Goal: Task Accomplishment & Management: Manage account settings

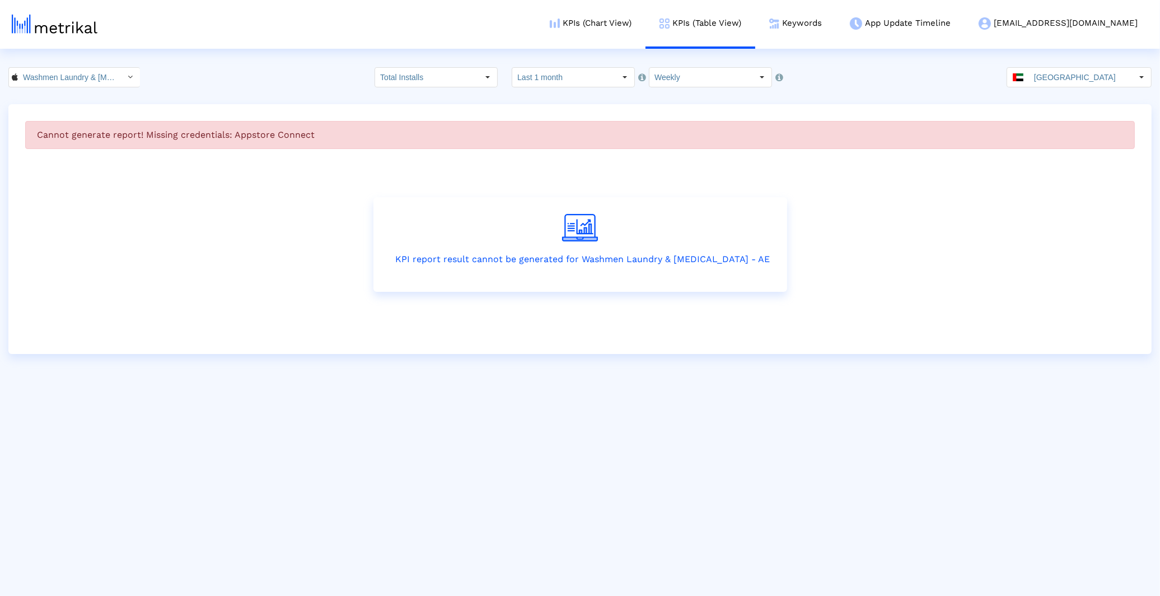
click at [802, 354] on html "KPIs (Chart View) KPIs (Table View) Keywords App Update Timeline washmen@shyftu…" at bounding box center [580, 177] width 1160 height 354
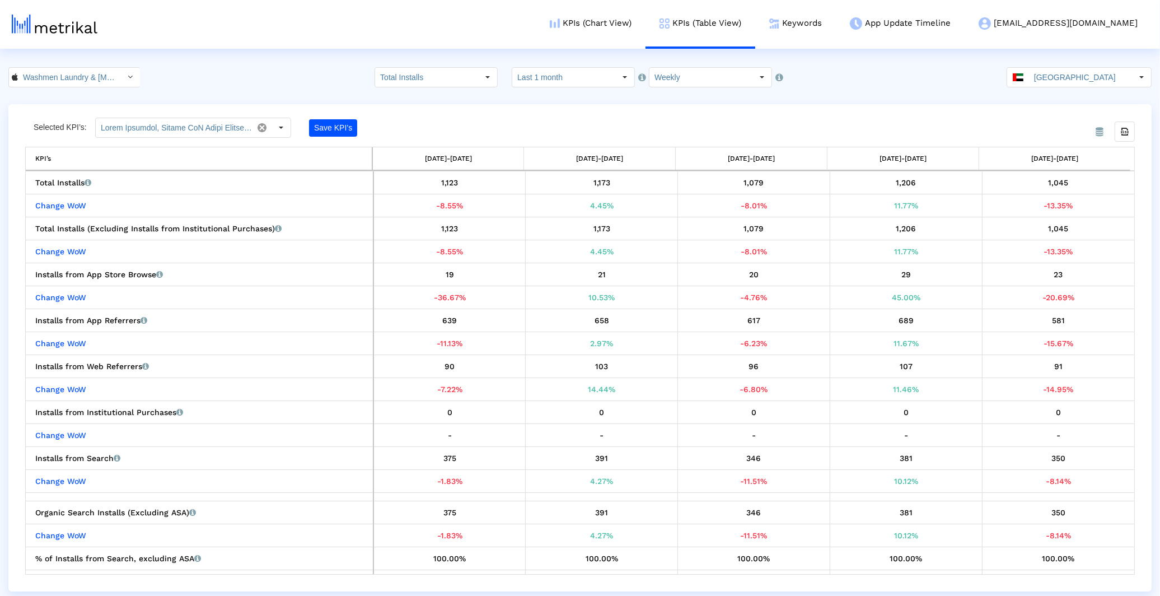
click at [435, 74] on input "Total Installs" at bounding box center [426, 77] width 103 height 19
click at [424, 116] on div "New Installs" at bounding box center [443, 115] width 114 height 18
click at [437, 75] on input "New Installs" at bounding box center [426, 77] width 103 height 19
click at [436, 125] on div "Redownloads" at bounding box center [443, 134] width 114 height 18
type input "Redownloads"
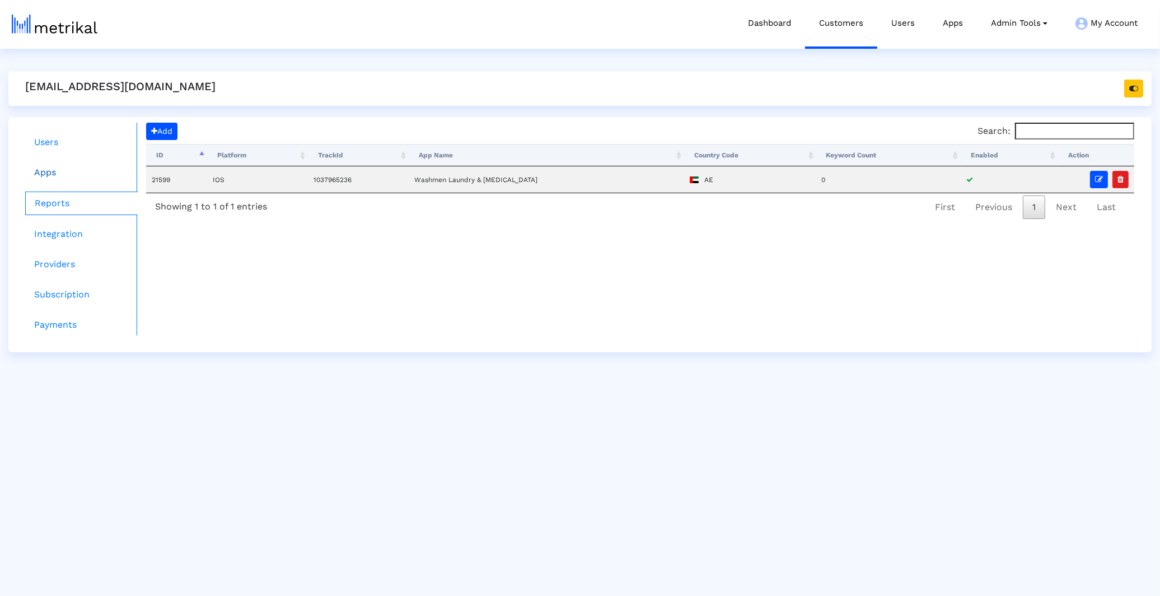
click at [81, 181] on link "Apps" at bounding box center [81, 172] width 113 height 22
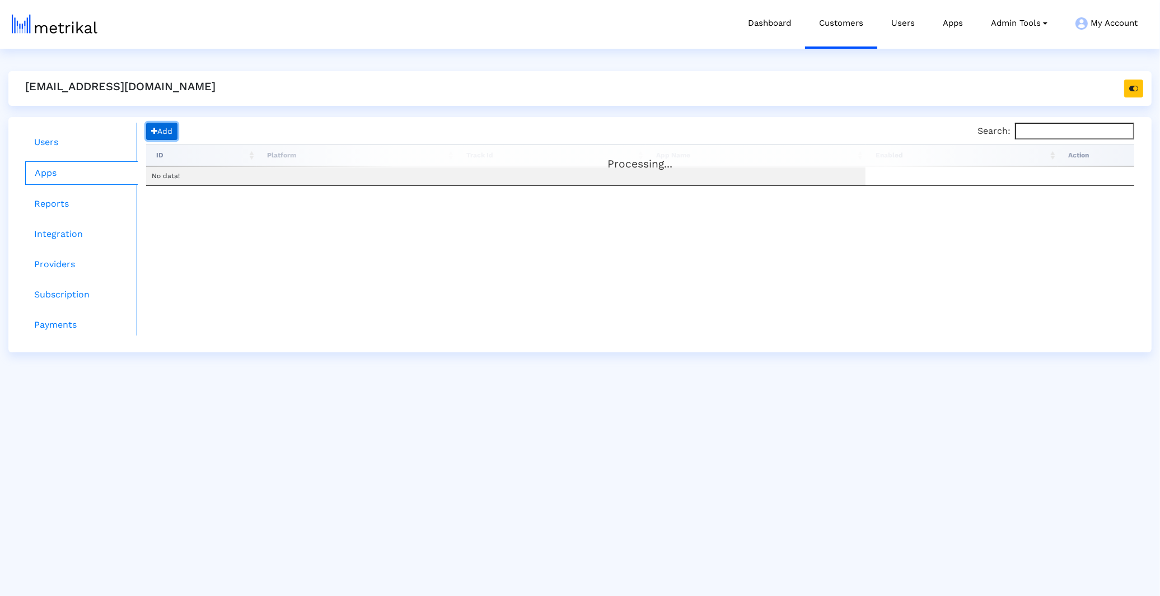
click at [161, 130] on span "Add" at bounding box center [161, 131] width 21 height 9
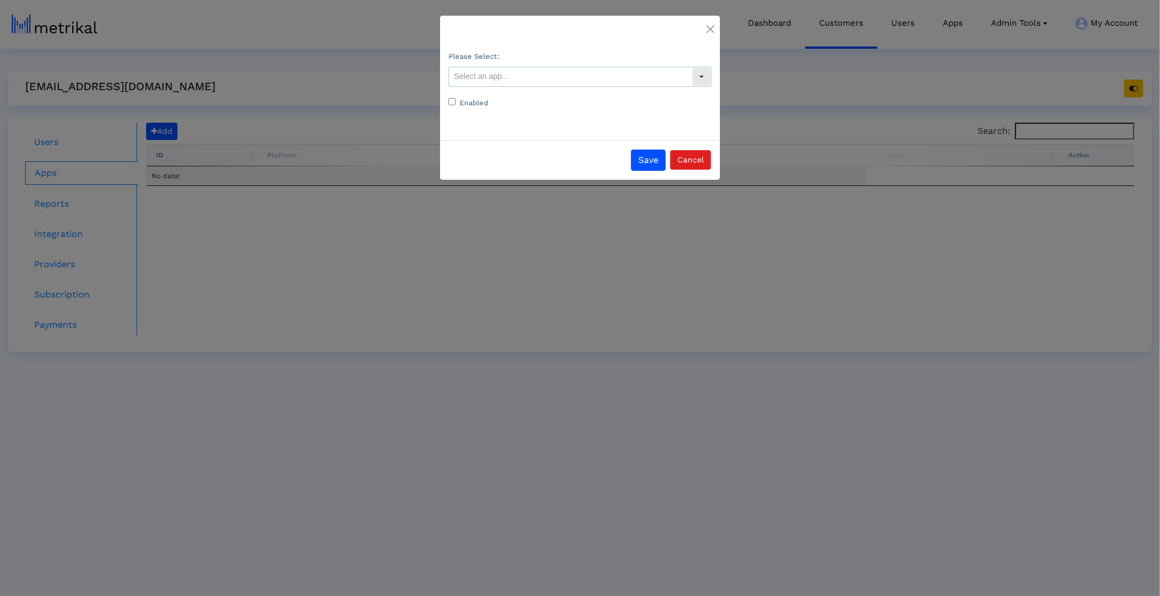
click at [514, 84] on input "text" at bounding box center [570, 76] width 243 height 19
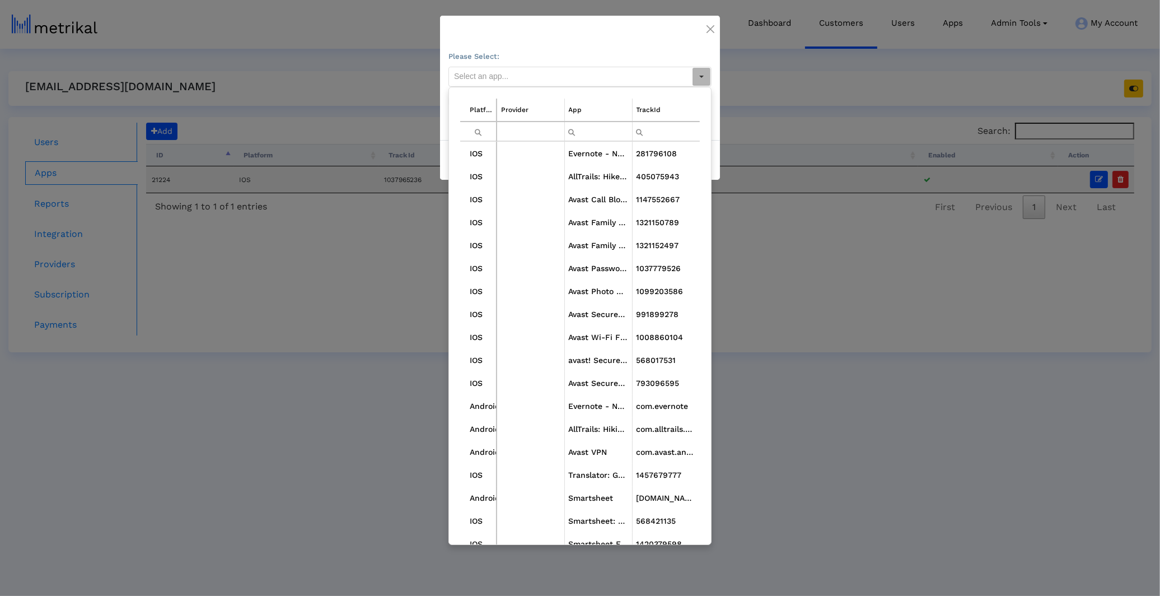
click at [613, 130] on input "Filter cell" at bounding box center [598, 131] width 67 height 18
click at [613, 130] on input "rq" at bounding box center [598, 131] width 67 height 18
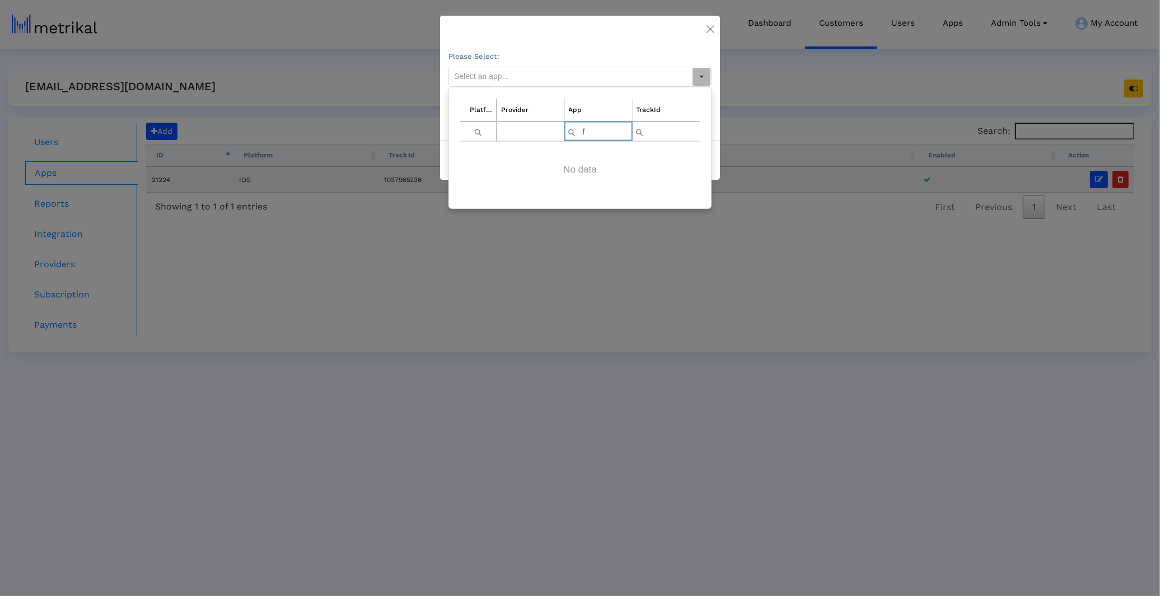
click at [613, 130] on input "f" at bounding box center [598, 131] width 67 height 18
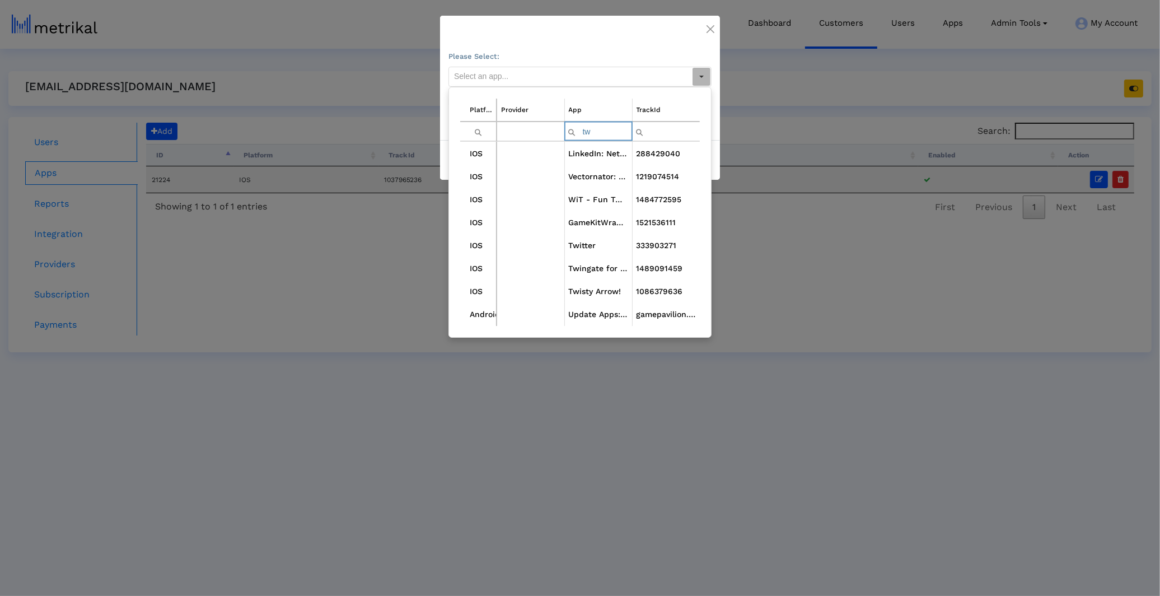
click at [613, 130] on input "tw" at bounding box center [598, 131] width 67 height 18
type input "x"
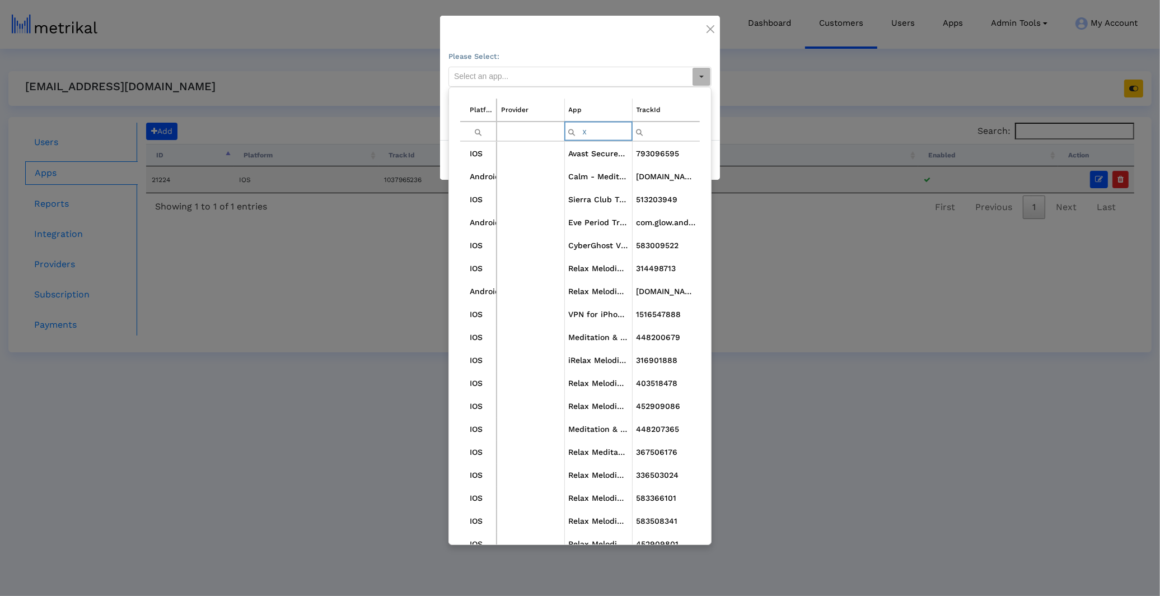
click at [613, 130] on input "x" at bounding box center [598, 131] width 67 height 18
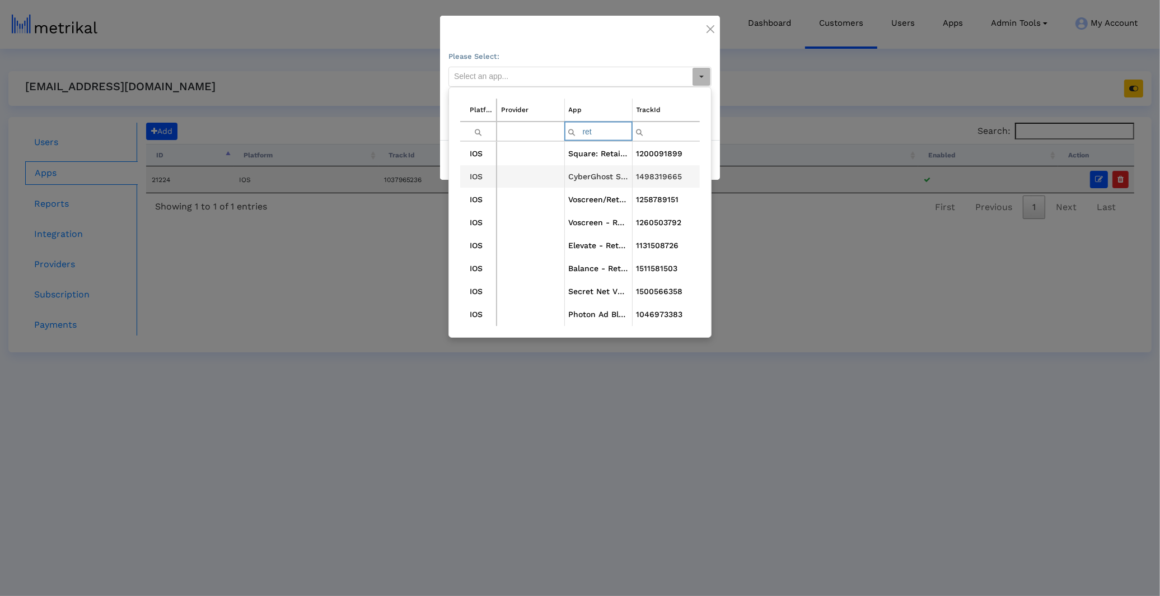
type input "ret"
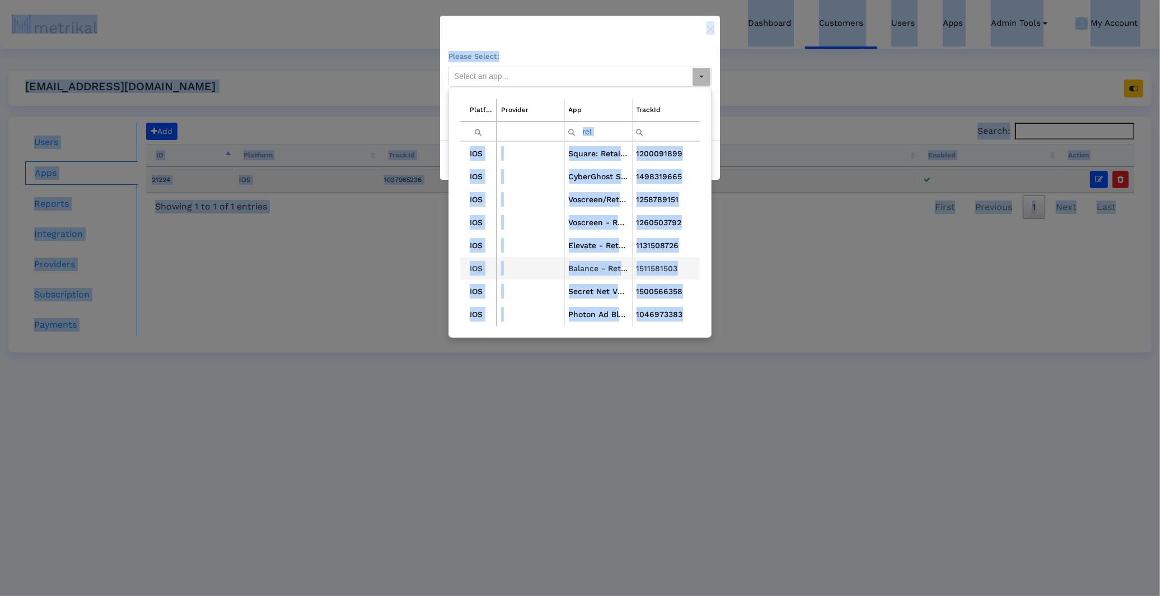
click at [505, 258] on td "Data grid" at bounding box center [531, 268] width 68 height 23
type input "Balance - Retail Demo <1511581503>"
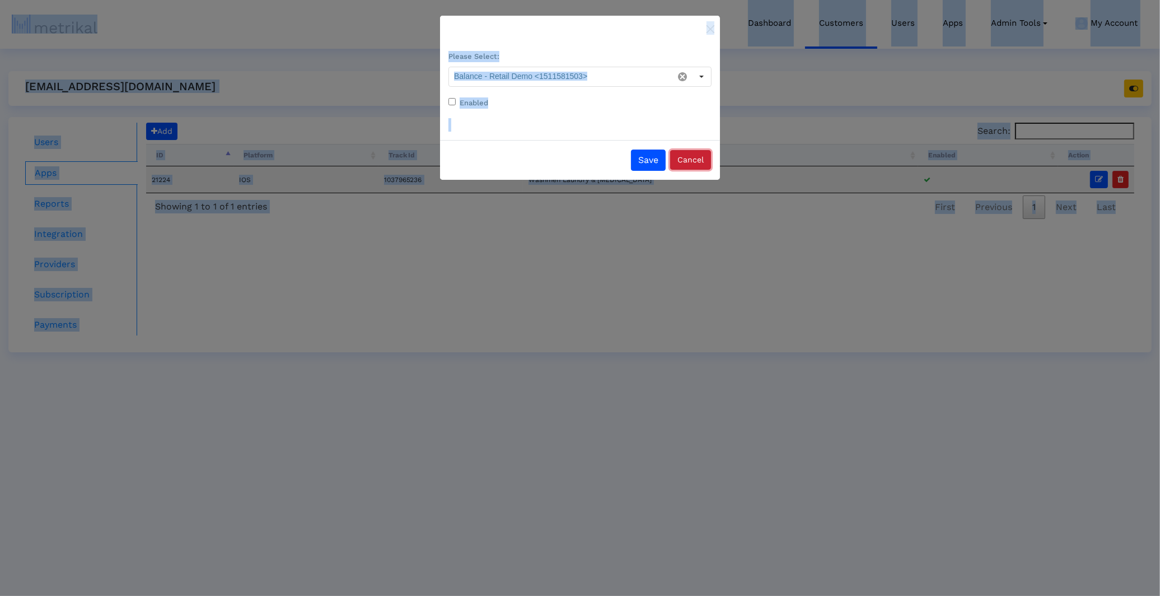
click at [690, 164] on button "Cancel" at bounding box center [690, 160] width 41 height 20
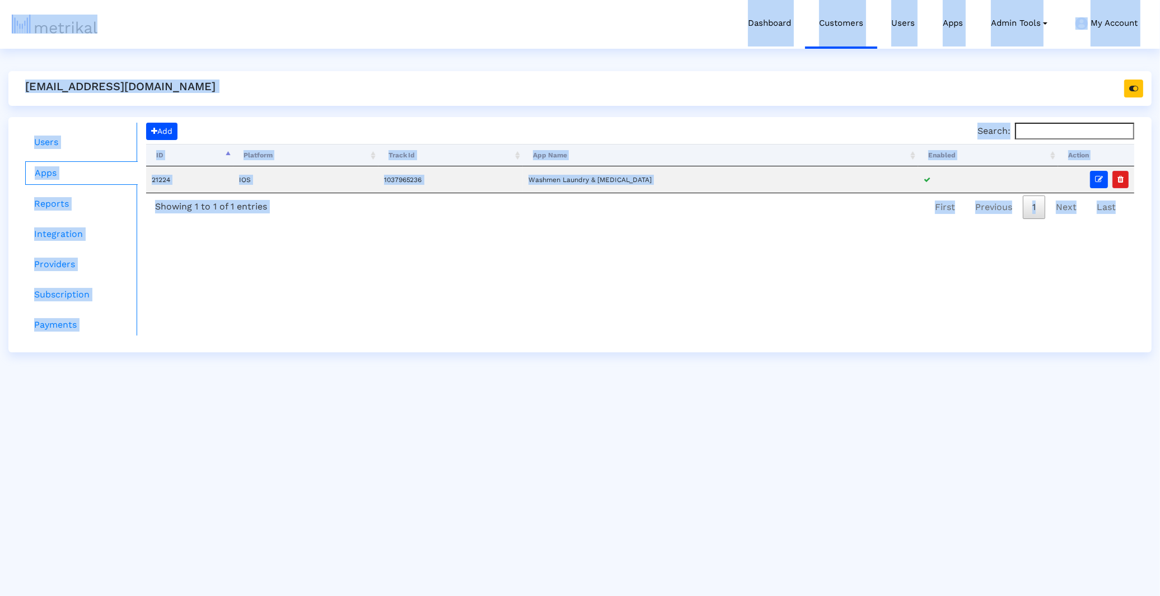
click at [506, 352] on html "Dashboard Customers Users Apps Admin Tools Task Manager Subscription Manager Pl…" at bounding box center [580, 176] width 1160 height 352
